Goal: Task Accomplishment & Management: Use online tool/utility

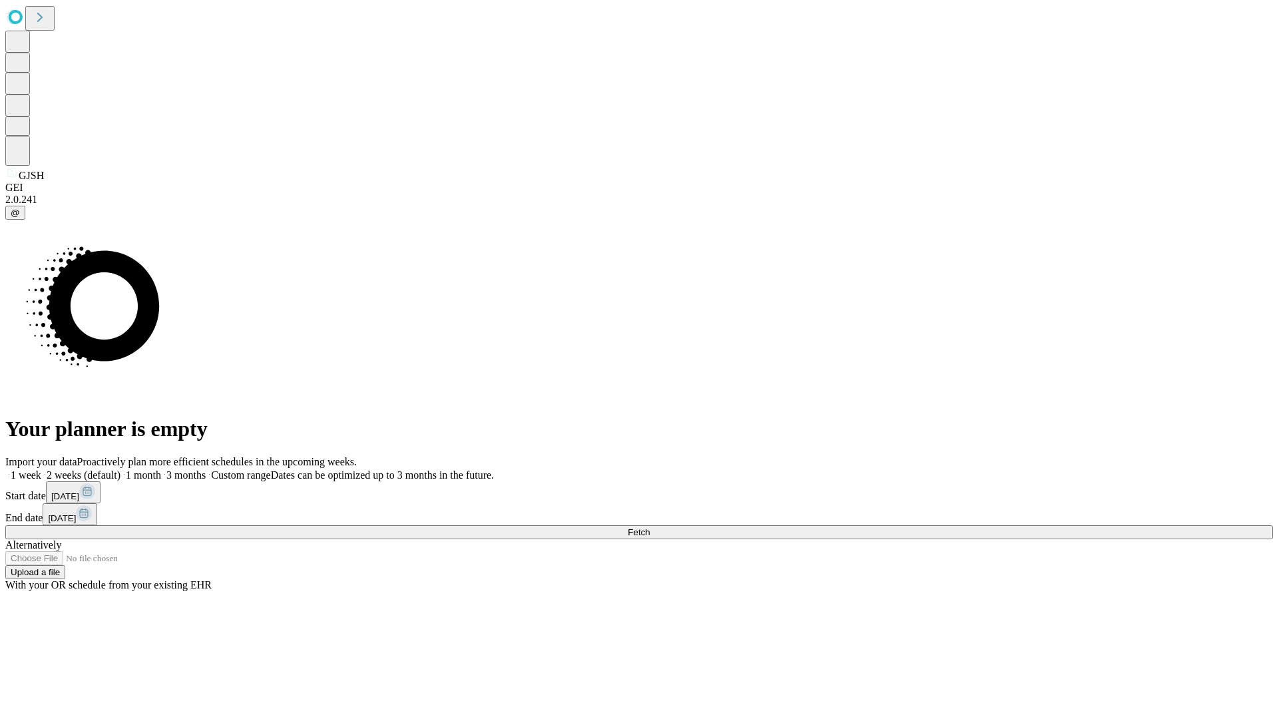
click at [650, 527] on span "Fetch" at bounding box center [639, 532] width 22 height 10
